Goal: Information Seeking & Learning: Find specific fact

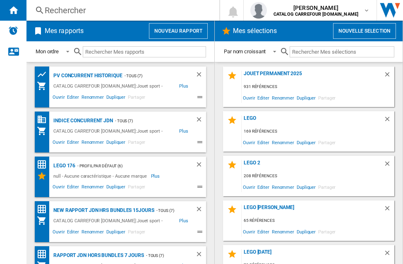
click at [90, 11] on div "Rechercher" at bounding box center [121, 11] width 153 height 12
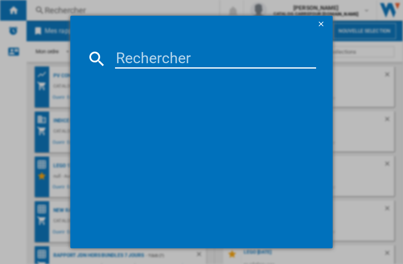
click at [124, 58] on input at bounding box center [215, 59] width 200 height 20
paste input "778988509142"
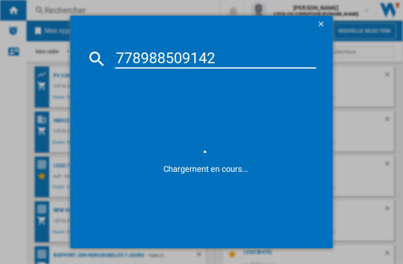
click at [117, 60] on input "778988509142" at bounding box center [215, 59] width 200 height 20
type input "0778988509142"
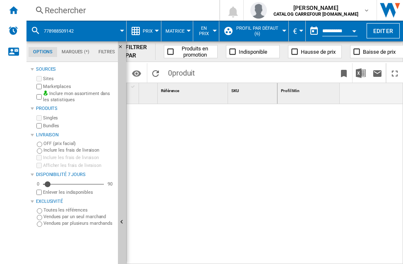
click at [91, 11] on div "Rechercher" at bounding box center [121, 11] width 153 height 12
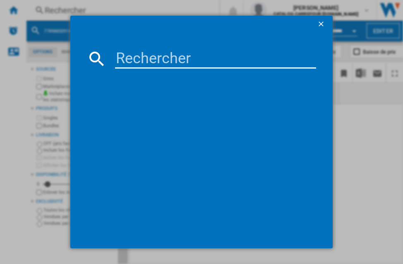
click at [117, 59] on input at bounding box center [215, 59] width 200 height 20
paste input "778988509142"
type input "0778988509142"
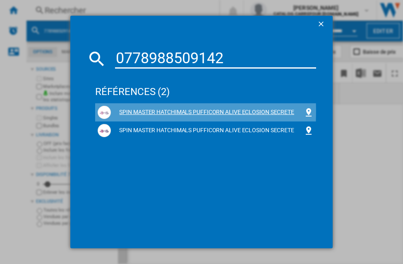
click at [141, 111] on div "SPIN MASTER HATCHIMALS PUFFICORN ALIVE ECLOSION SECRETE" at bounding box center [207, 112] width 192 height 8
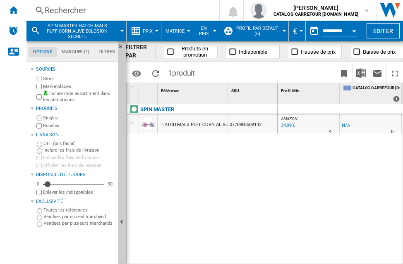
scroll to position [0, 184]
click at [284, 123] on div "64,99 €" at bounding box center [289, 125] width 14 height 5
click at [346, 125] on div "34,99 €" at bounding box center [351, 125] width 14 height 5
click at [88, 11] on div "Rechercher" at bounding box center [121, 11] width 153 height 12
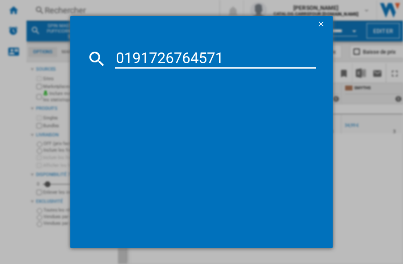
type input "0191726764571"
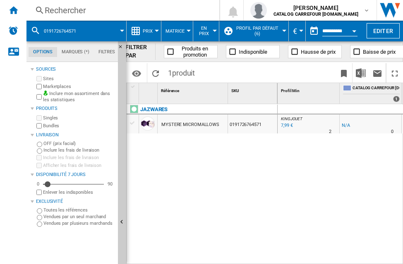
drag, startPoint x: 215, startPoint y: 234, endPoint x: 13, endPoint y: 124, distance: 229.6
click at [213, 233] on div "JAZWARES MYSTERE MICROMALLOWS 0191726764571" at bounding box center [201, 182] width 151 height 156
click at [240, 220] on div "JAZWARES MYSTERE MICROMALLOWS 0191726764571" at bounding box center [201, 182] width 151 height 156
click at [260, 182] on div "JAZWARES MYSTERE MICROMALLOWS 0191726764571" at bounding box center [201, 182] width 151 height 156
click at [74, 12] on div "Rechercher" at bounding box center [121, 11] width 153 height 12
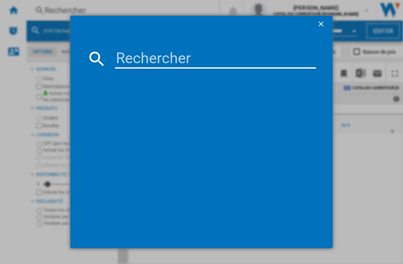
click at [134, 63] on input at bounding box center [215, 59] width 200 height 20
paste input "3701405813499"
type input "3701405813499"
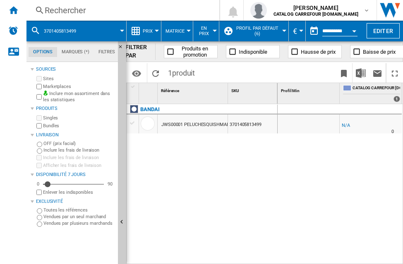
click at [243, 119] on div "3701405813499" at bounding box center [252, 124] width 49 height 19
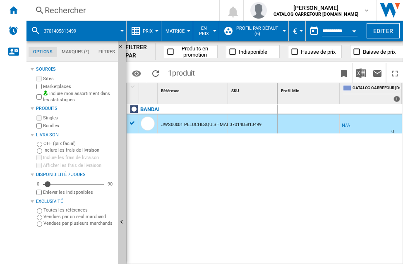
click at [190, 162] on div "BANDAI JWS00001 PELUCHESQUISHMALLOWS 35CM 3701405813499" at bounding box center [201, 182] width 151 height 156
click at [235, 178] on div "BANDAI JWS00001 PELUCHESQUISHMALLOWS 35CM 3701405813499" at bounding box center [201, 182] width 151 height 156
click at [94, 10] on div "Rechercher" at bounding box center [121, 11] width 153 height 12
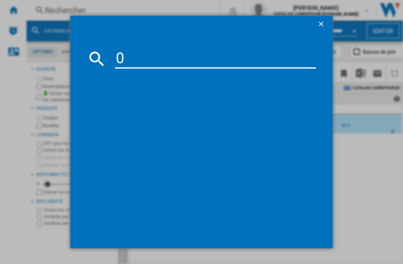
type input "0191726764366"
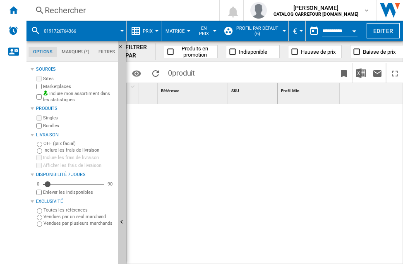
click at [91, 5] on div "Rechercher" at bounding box center [121, 11] width 153 height 12
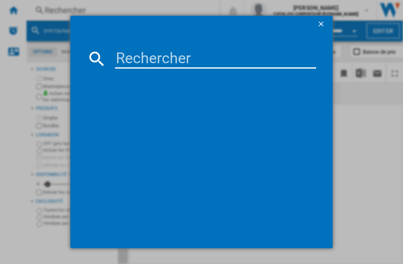
click at [128, 60] on input at bounding box center [215, 59] width 200 height 20
paste input "5400868034639"
type input "5400868034639"
